Goal: Task Accomplishment & Management: Complete application form

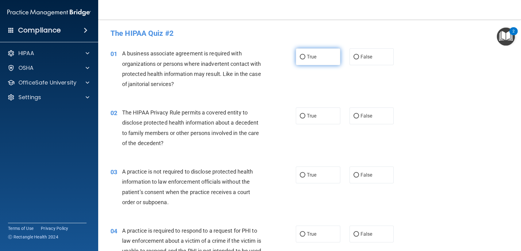
click at [301, 57] on input "True" at bounding box center [303, 57] width 6 height 5
radio input "true"
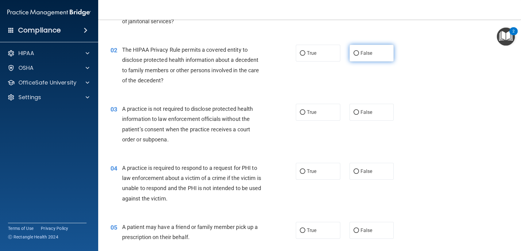
scroll to position [65, 0]
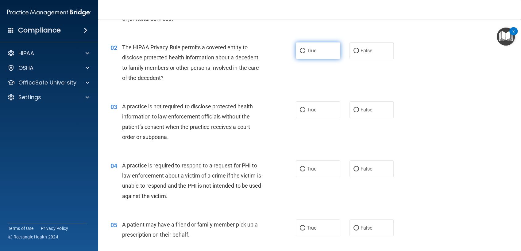
click at [300, 51] on input "True" at bounding box center [303, 51] width 6 height 5
radio input "true"
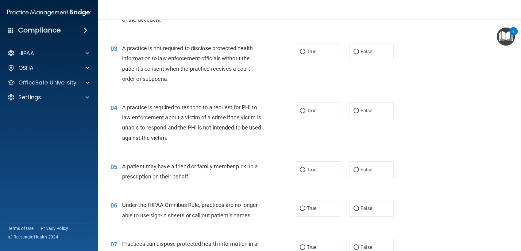
scroll to position [125, 0]
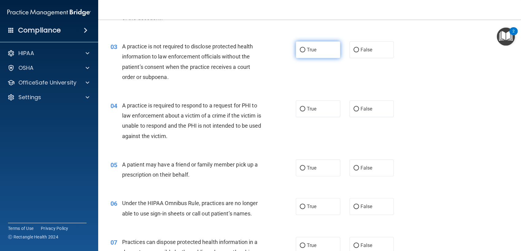
click at [300, 49] on input "True" at bounding box center [303, 50] width 6 height 5
radio input "true"
click at [301, 107] on input "True" at bounding box center [303, 109] width 6 height 5
radio input "true"
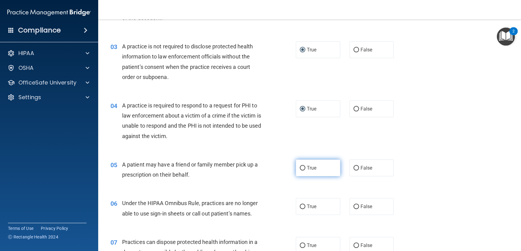
click at [301, 169] on input "True" at bounding box center [303, 168] width 6 height 5
radio input "true"
click at [353, 206] on input "False" at bounding box center [356, 207] width 6 height 5
radio input "true"
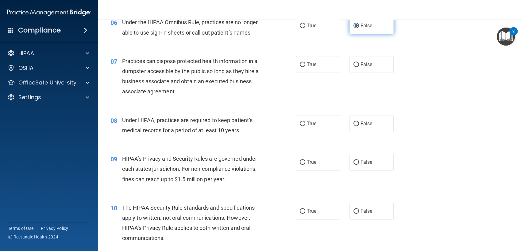
scroll to position [308, 0]
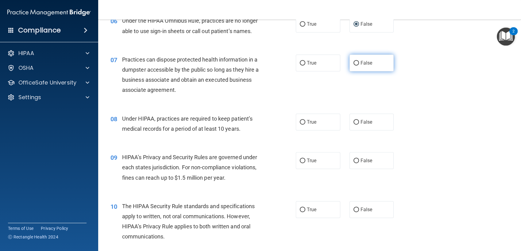
click at [353, 63] on input "False" at bounding box center [356, 63] width 6 height 5
radio input "true"
click at [300, 121] on input "True" at bounding box center [303, 122] width 6 height 5
radio input "true"
click at [301, 162] on input "True" at bounding box center [303, 161] width 6 height 5
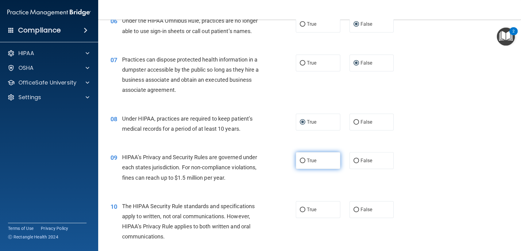
radio input "true"
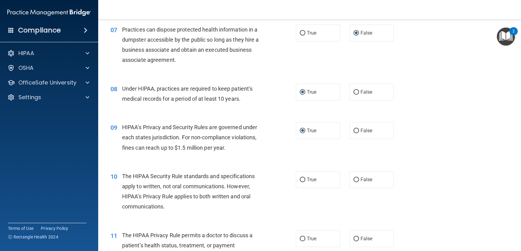
scroll to position [381, 0]
